Goal: Check status: Check status

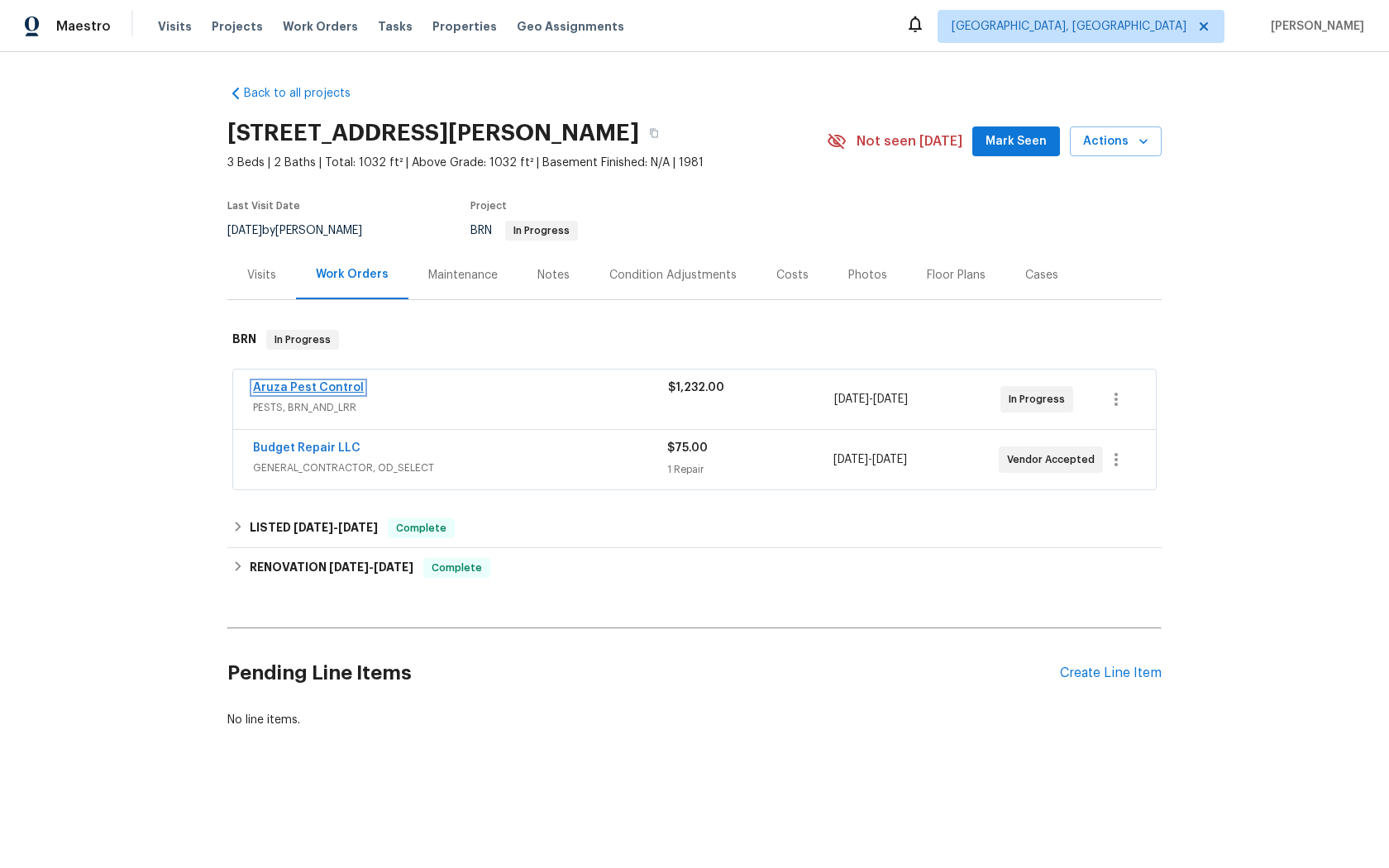
click at [286, 391] on link "Aruza Pest Control" at bounding box center [308, 388] width 111 height 11
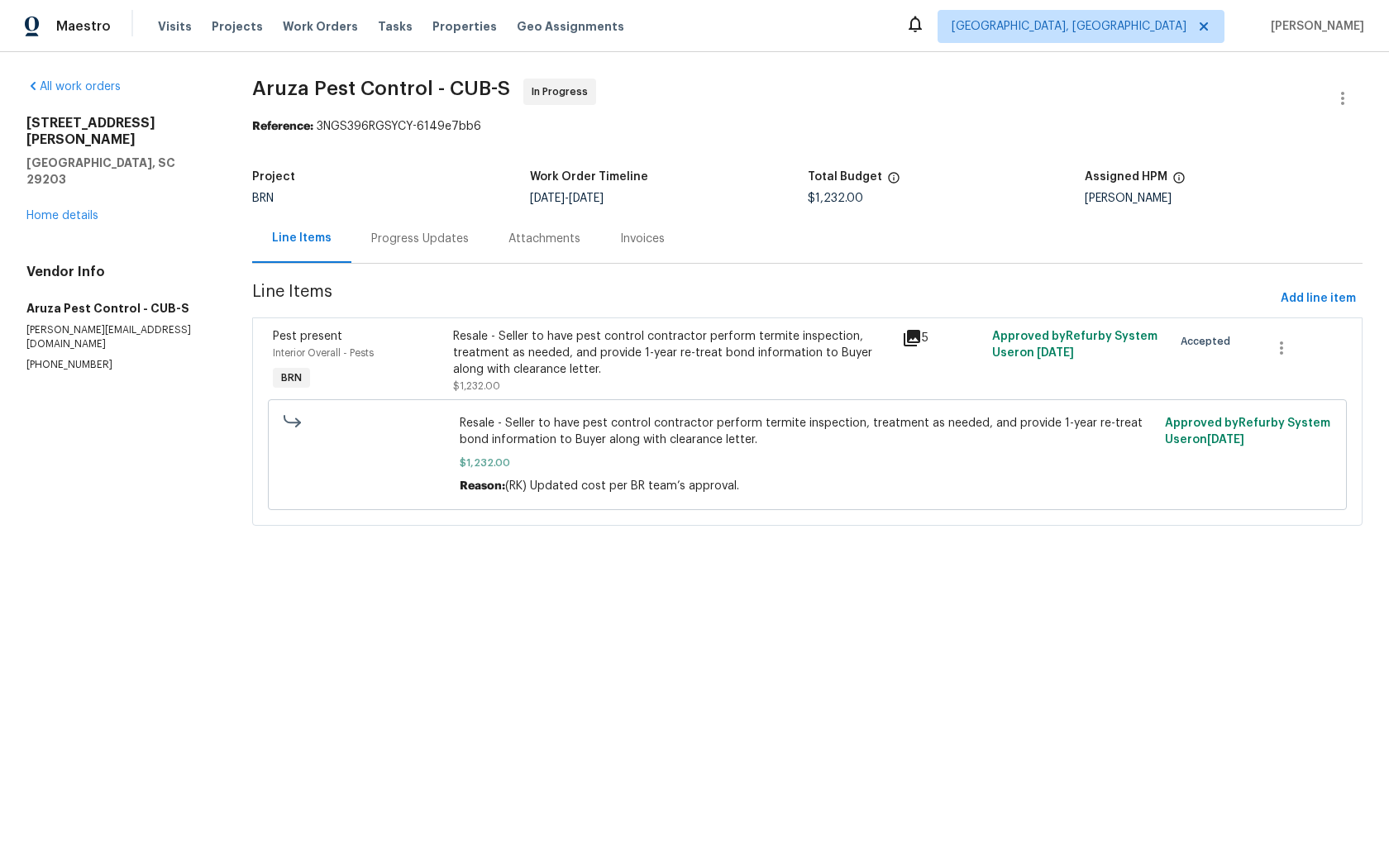
click at [408, 243] on div "Progress Updates" at bounding box center [420, 239] width 97 height 17
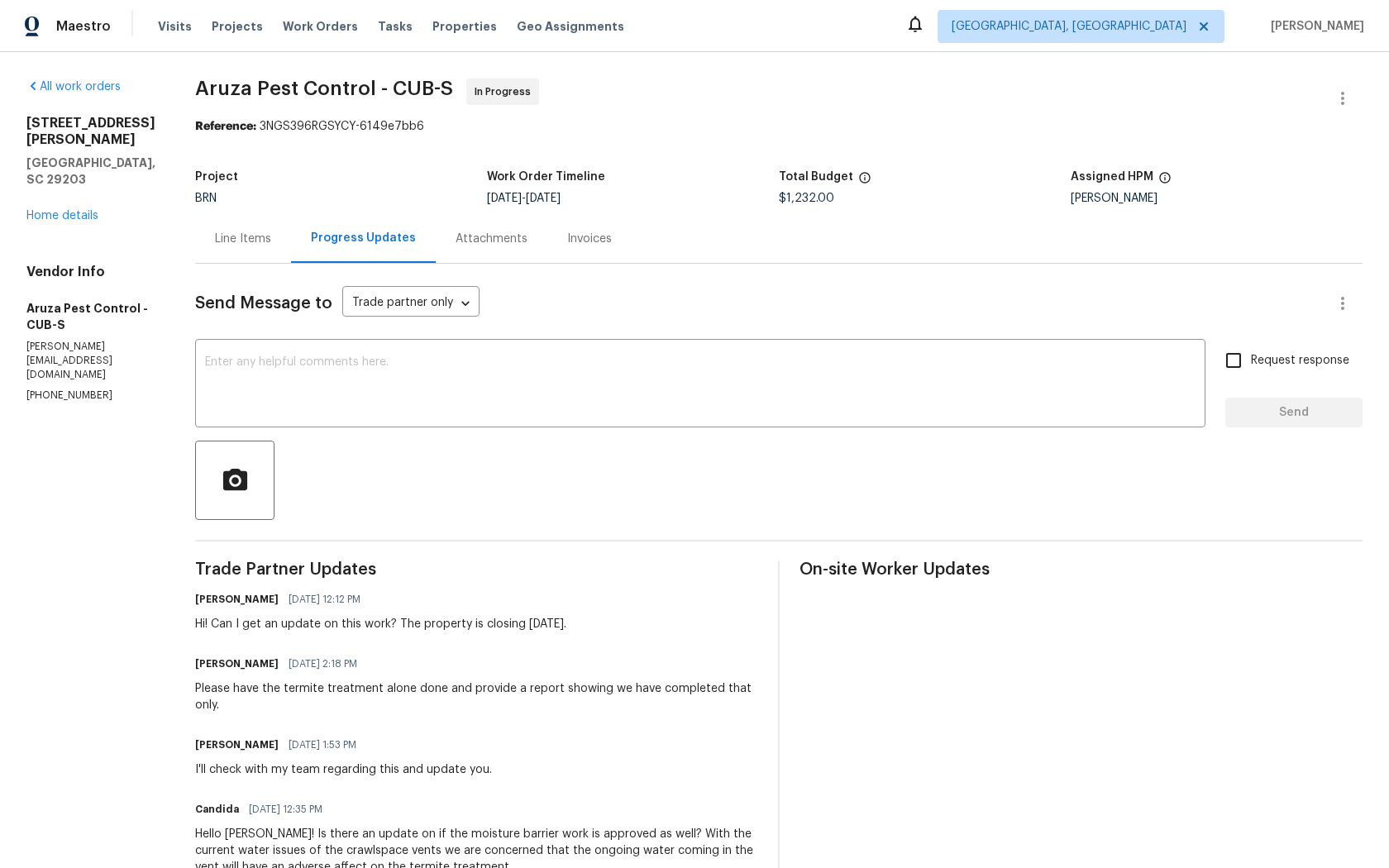
click at [584, 248] on div "Invoices" at bounding box center [590, 238] width 84 height 49
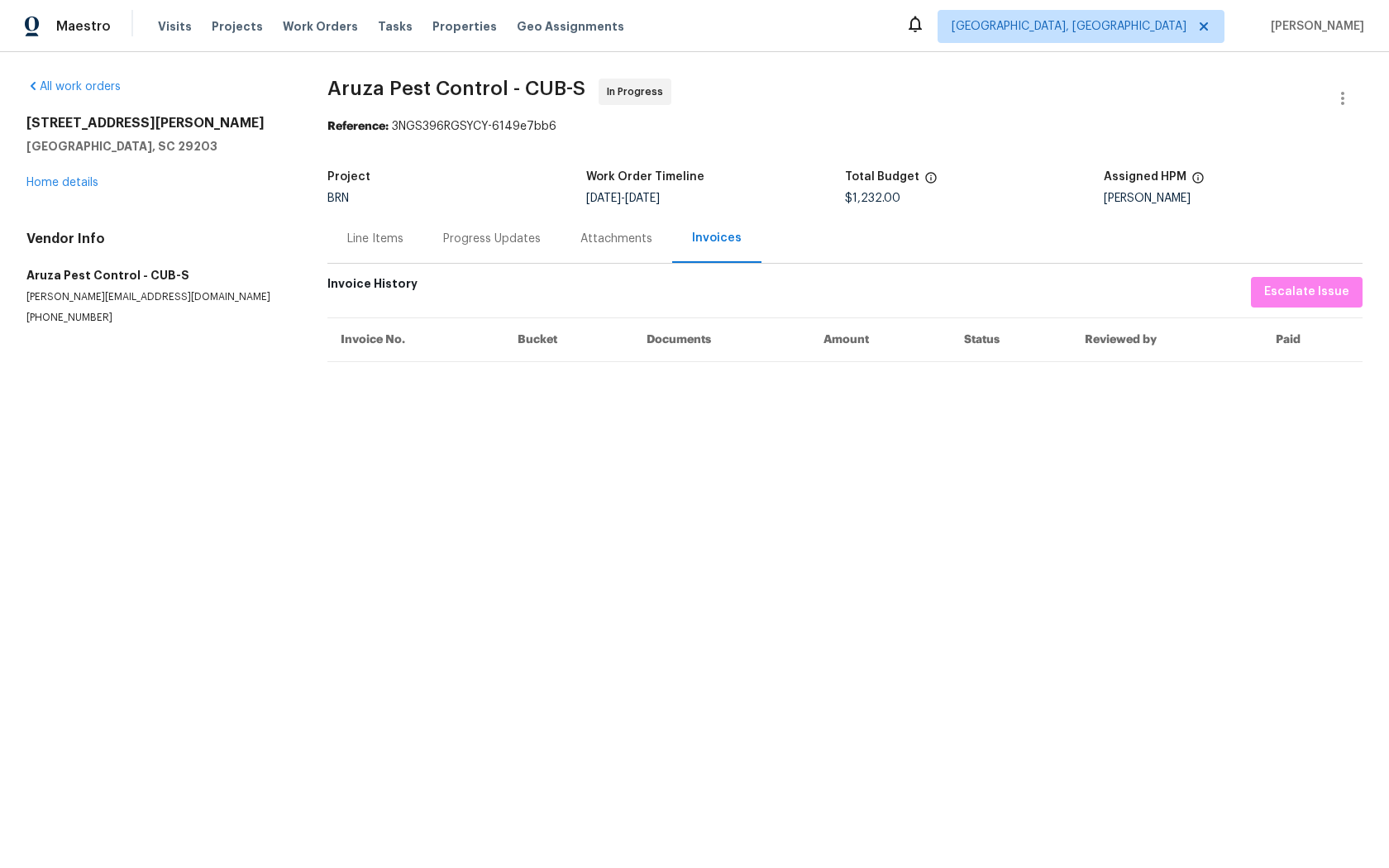
click at [601, 242] on div "Attachments" at bounding box center [616, 239] width 72 height 17
